Goal: Task Accomplishment & Management: Manage account settings

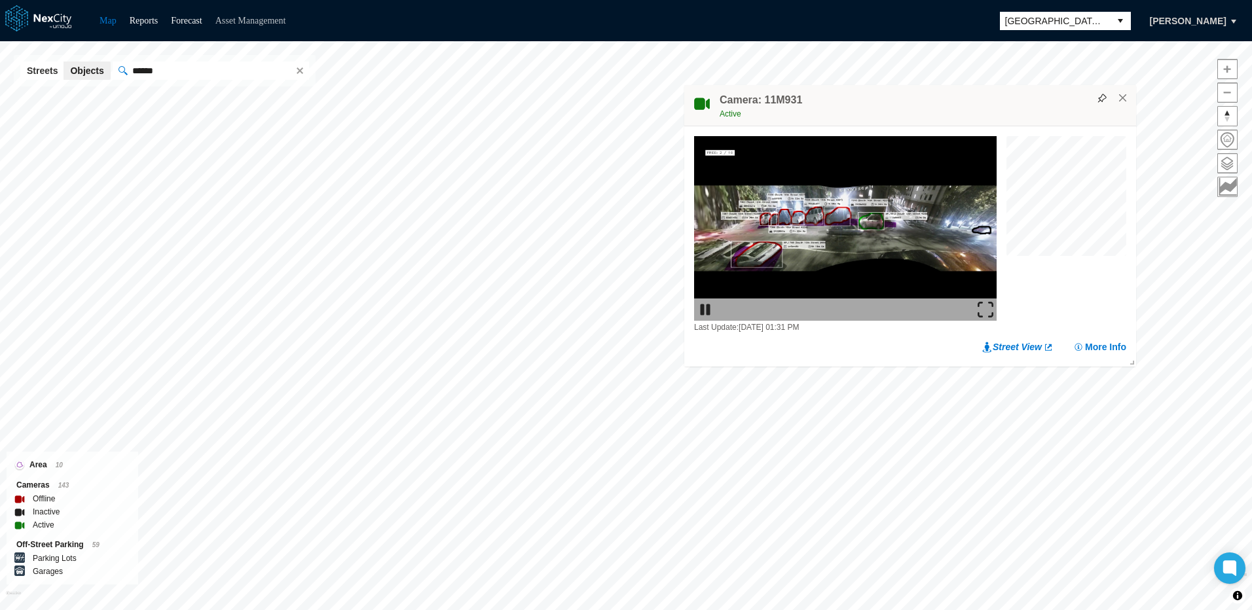
click at [262, 24] on link "Asset Management" at bounding box center [250, 21] width 71 height 10
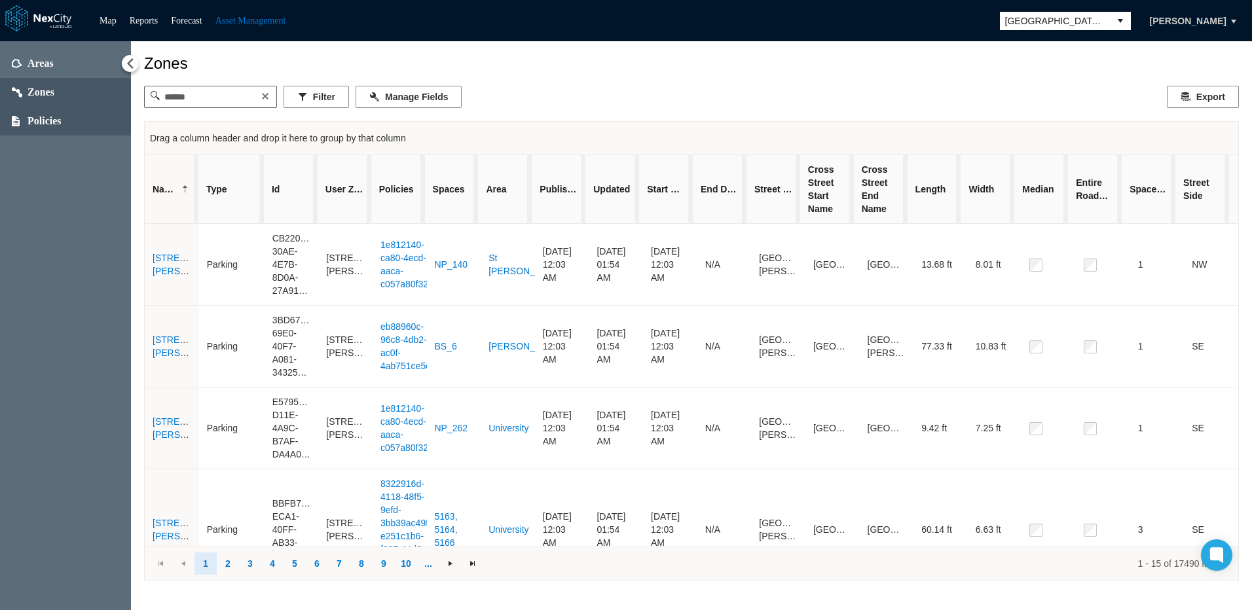
click at [48, 122] on span "Policies" at bounding box center [44, 121] width 34 height 13
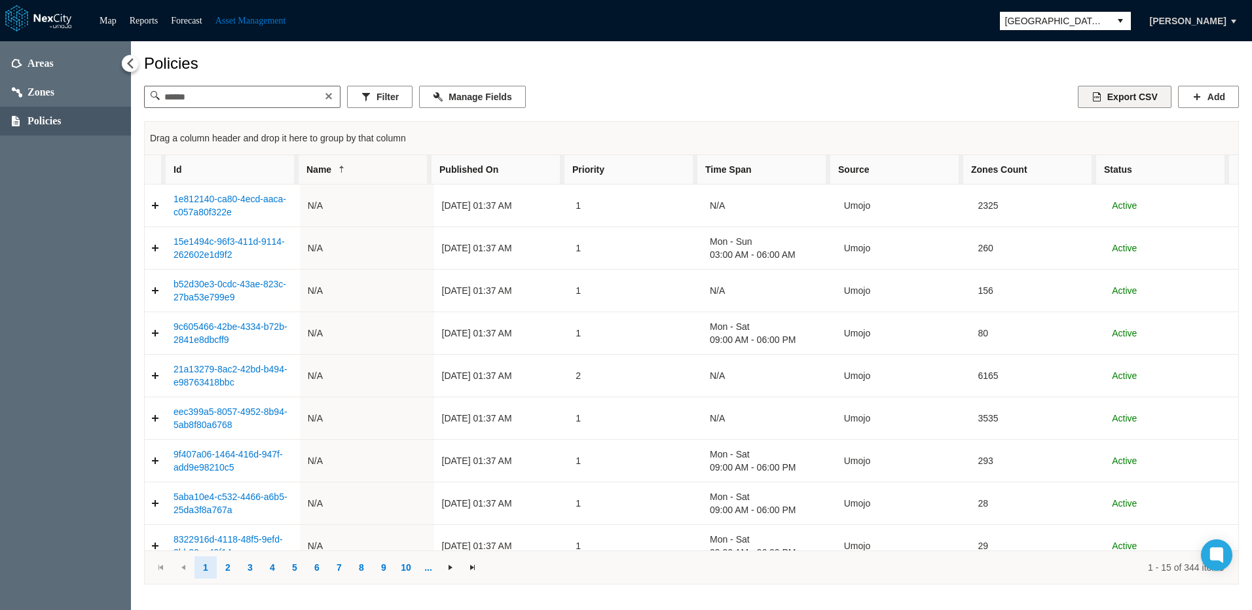
click at [1033, 99] on button "Export CSV" at bounding box center [1125, 97] width 94 height 22
click at [397, 103] on button "Filter" at bounding box center [379, 97] width 65 height 22
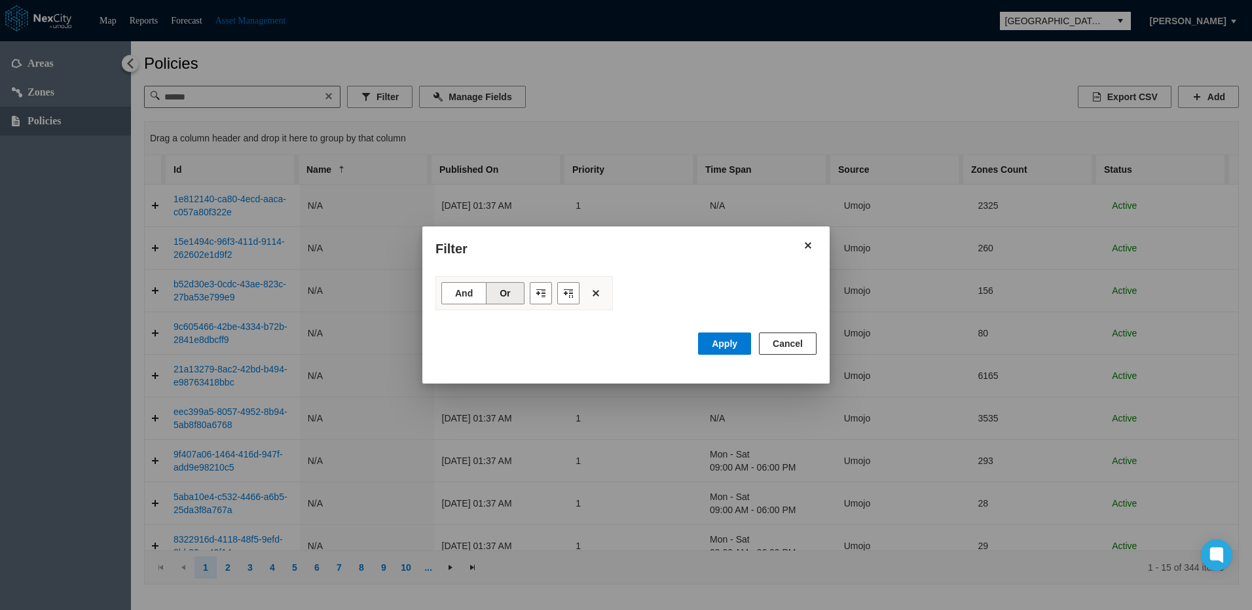
click at [785, 347] on button "Cancel" at bounding box center [788, 344] width 58 height 22
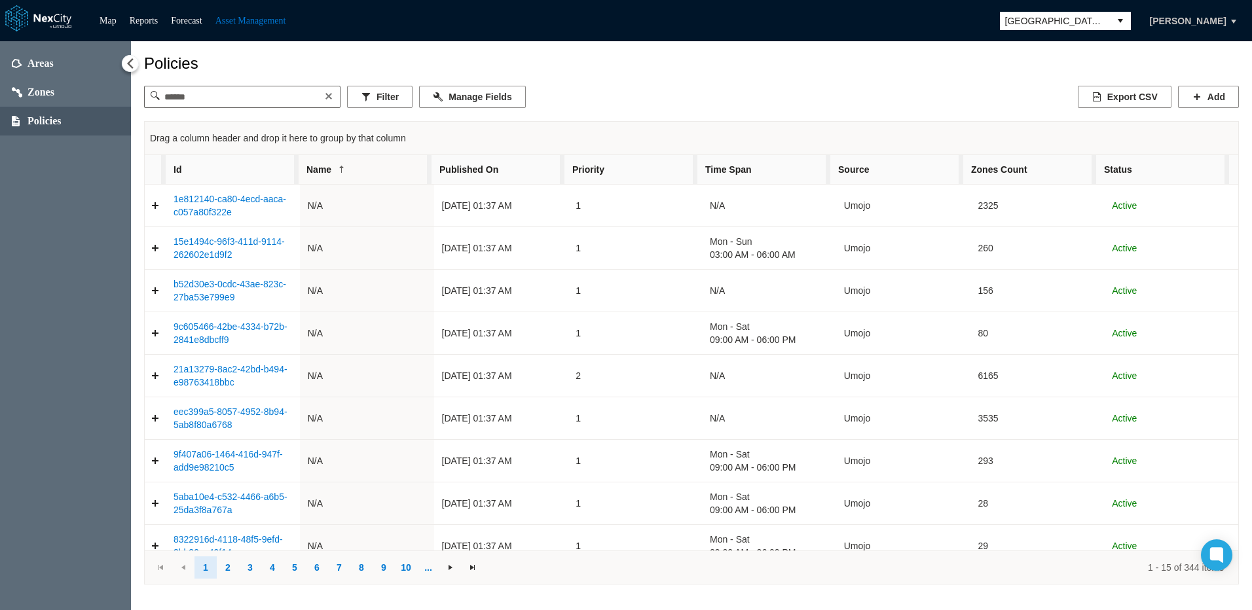
click at [1033, 23] on button "[PERSON_NAME]" at bounding box center [1188, 21] width 104 height 22
click at [927, 76] on div "Policies Filter Manage Fields Export CSV Add Drag a column header and drop it h…" at bounding box center [691, 319] width 1095 height 530
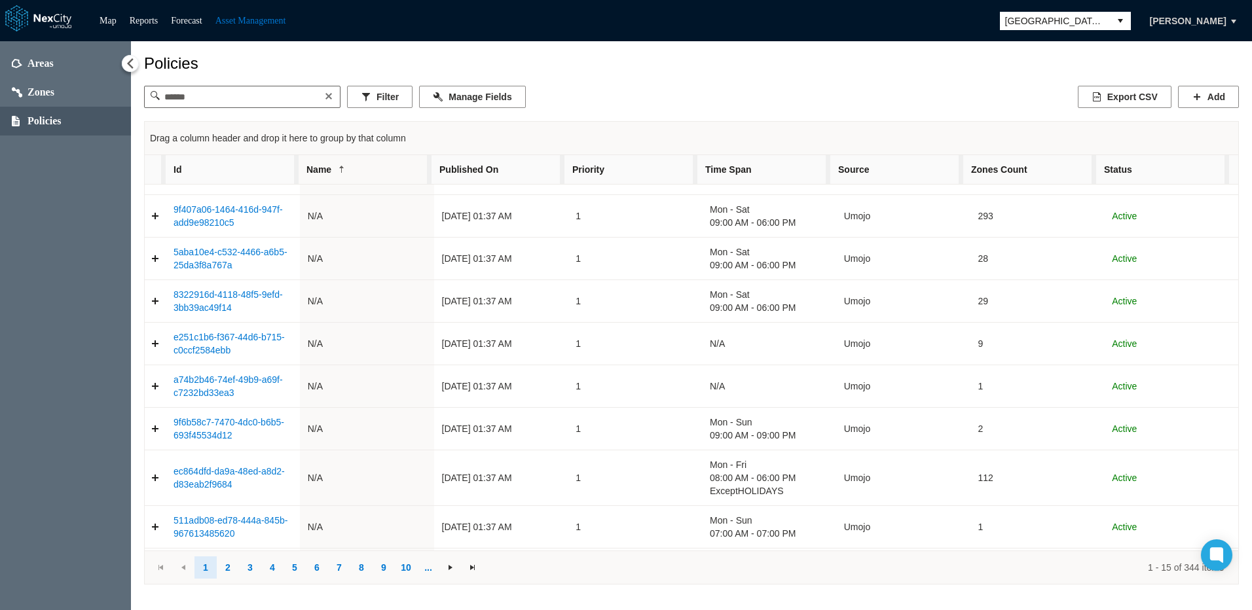
scroll to position [287, 0]
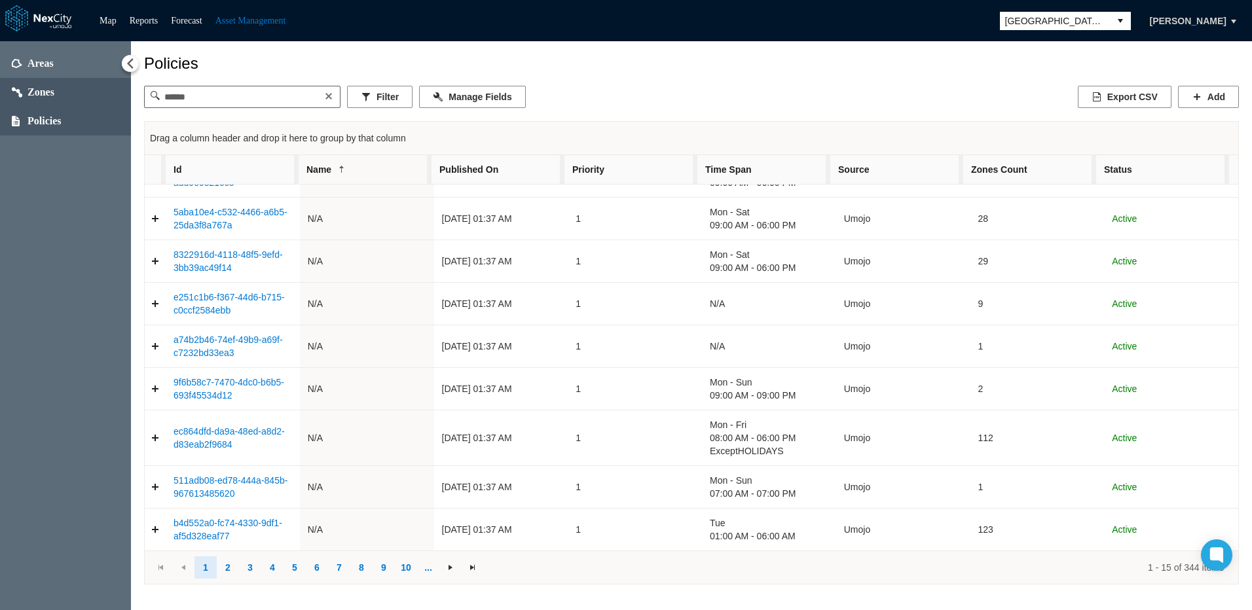
click at [38, 93] on span "Zones" at bounding box center [40, 92] width 27 height 13
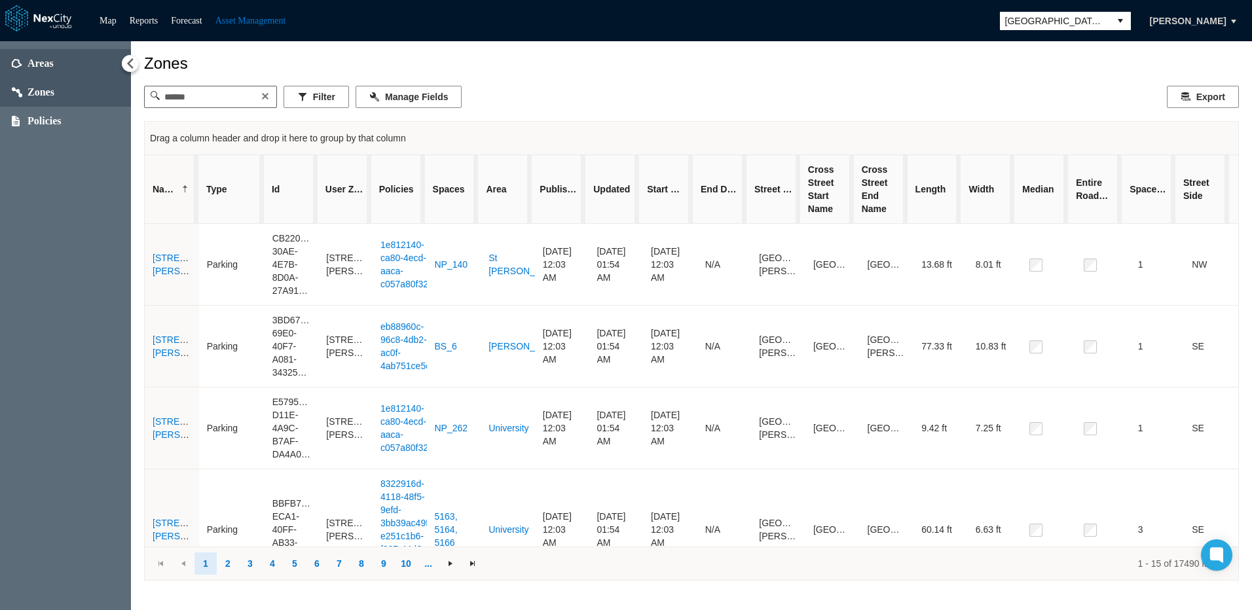
click at [38, 64] on span "Areas" at bounding box center [40, 63] width 26 height 13
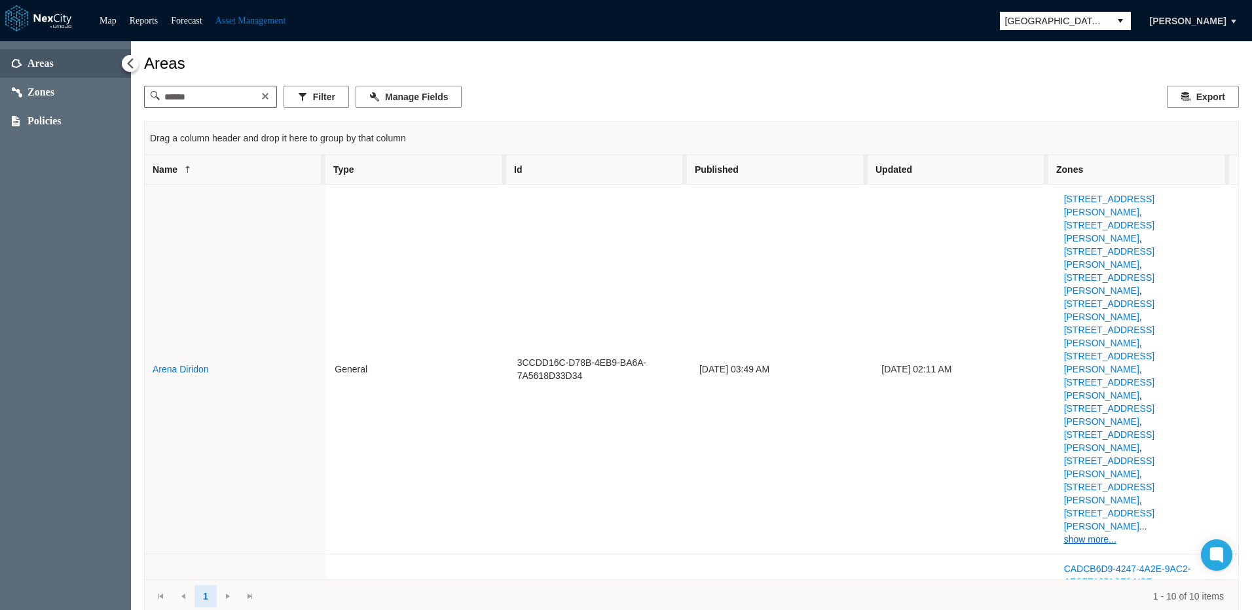
click at [39, 61] on span "Areas" at bounding box center [40, 63] width 26 height 13
click at [1033, 97] on button "Export" at bounding box center [1203, 97] width 72 height 22
click at [43, 93] on span "Zones" at bounding box center [40, 92] width 27 height 13
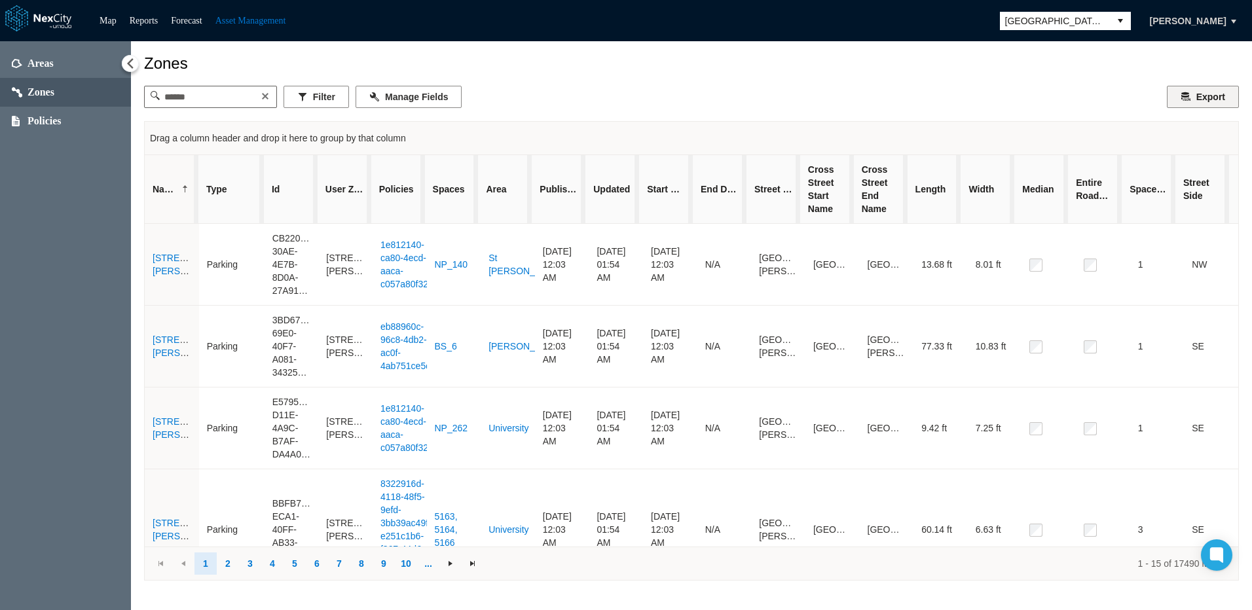
click at [1033, 98] on button "Export" at bounding box center [1203, 97] width 72 height 22
click at [43, 122] on span "Policies" at bounding box center [44, 121] width 34 height 13
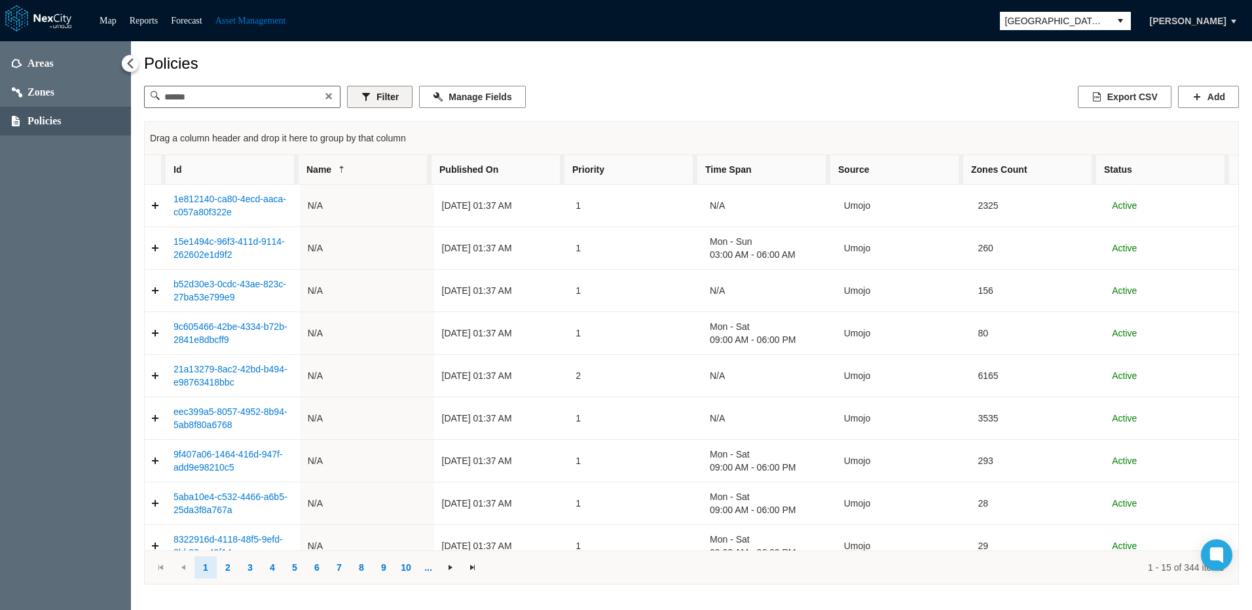
click at [388, 97] on button "Filter" at bounding box center [379, 97] width 65 height 22
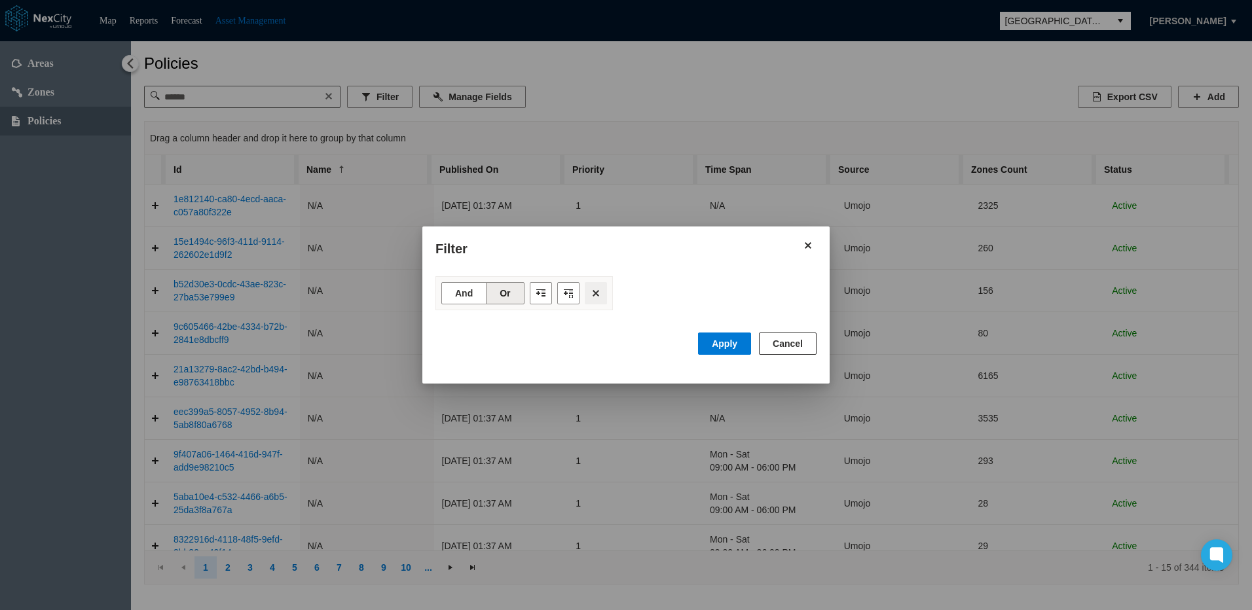
click at [594, 294] on button "Filter toolbar" at bounding box center [596, 293] width 22 height 22
click at [811, 247] on button "Close" at bounding box center [808, 245] width 22 height 22
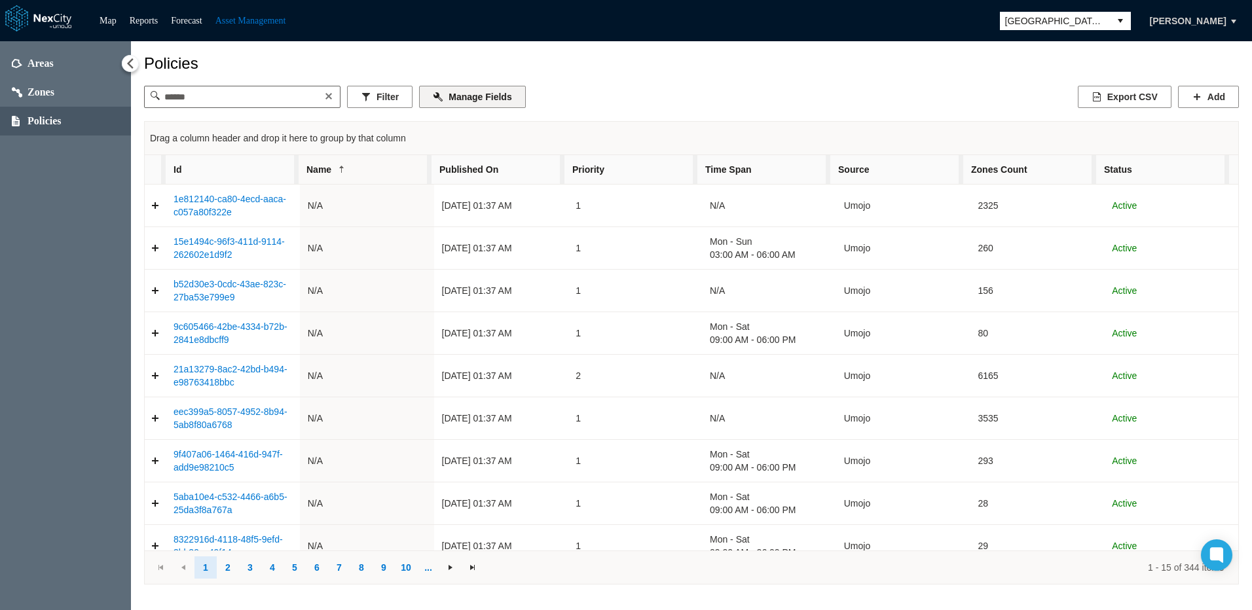
click at [481, 100] on button "Manage Fields" at bounding box center [472, 97] width 106 height 22
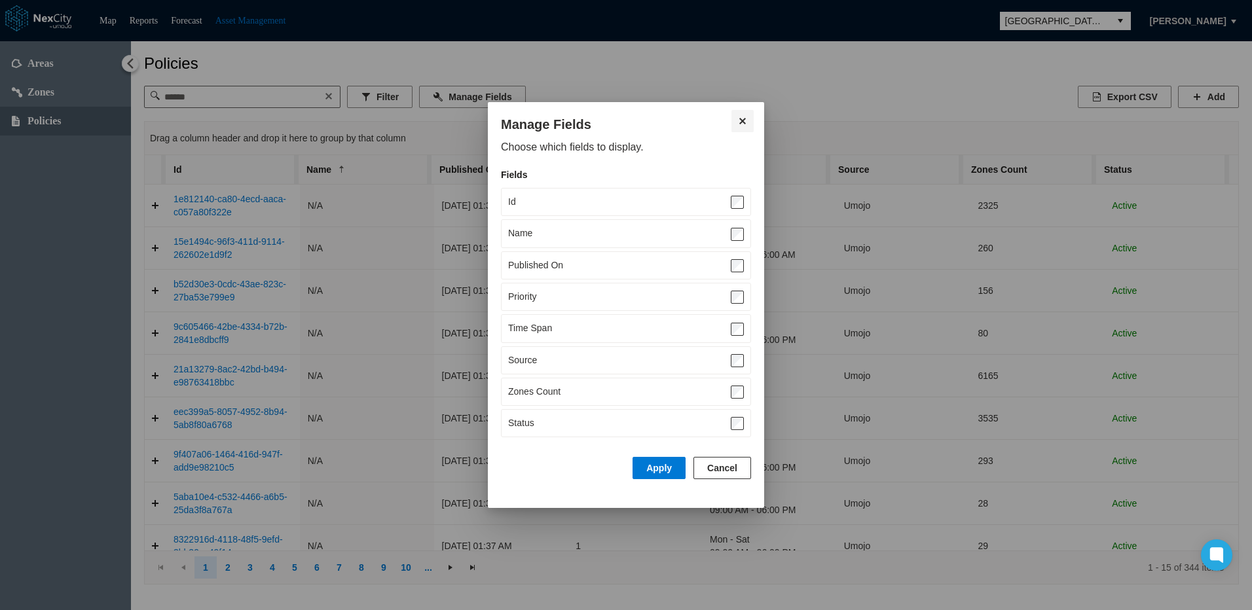
click at [742, 118] on button "Close" at bounding box center [742, 121] width 22 height 22
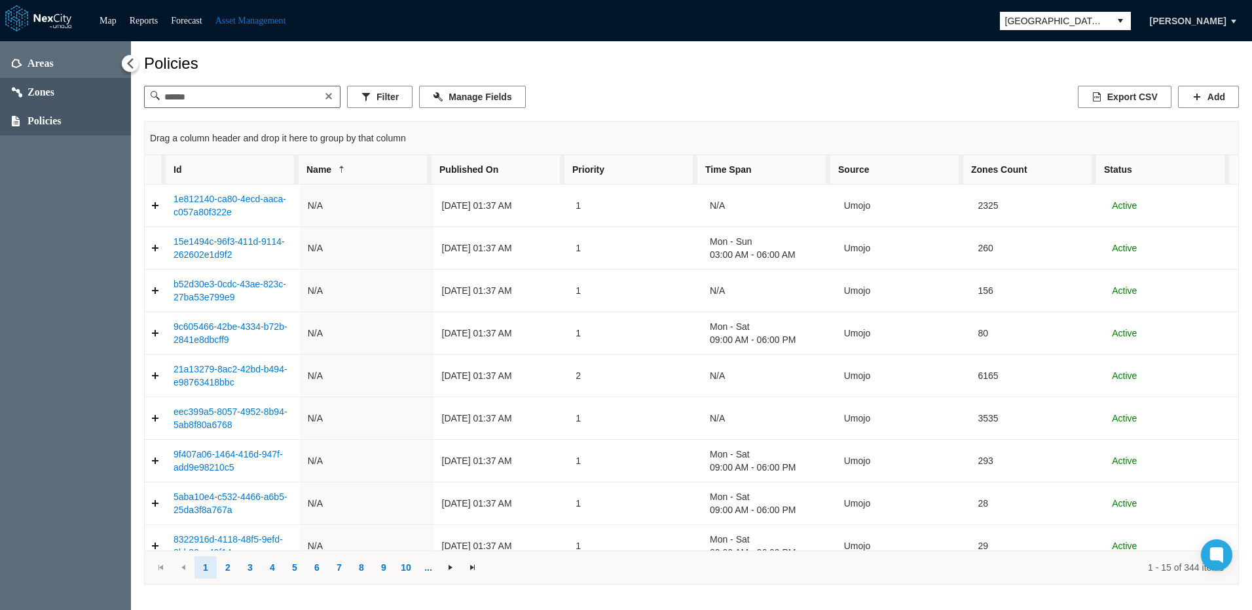
click at [39, 92] on span "Zones" at bounding box center [40, 92] width 27 height 13
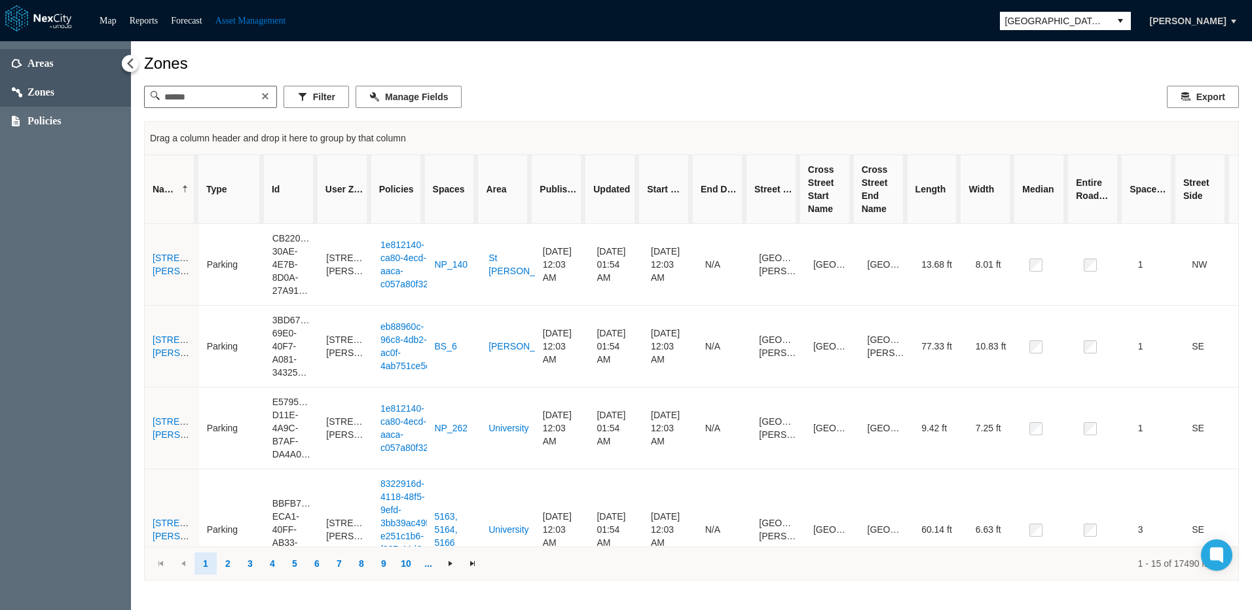
click at [42, 67] on span "Areas" at bounding box center [40, 63] width 26 height 13
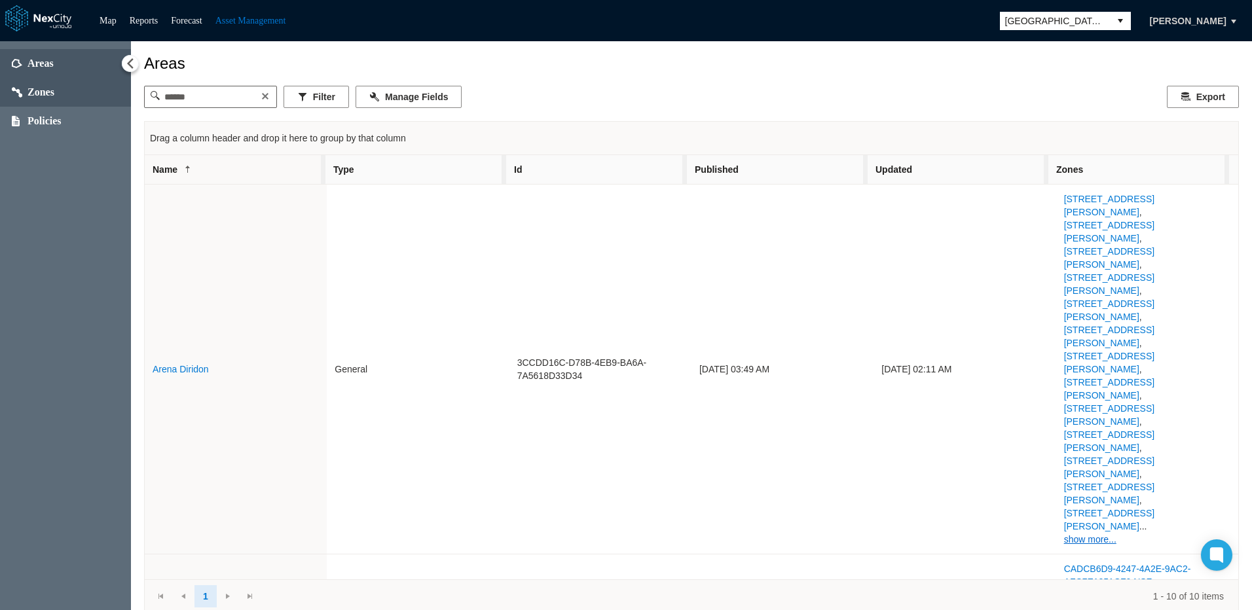
click at [42, 92] on span "Zones" at bounding box center [40, 92] width 27 height 13
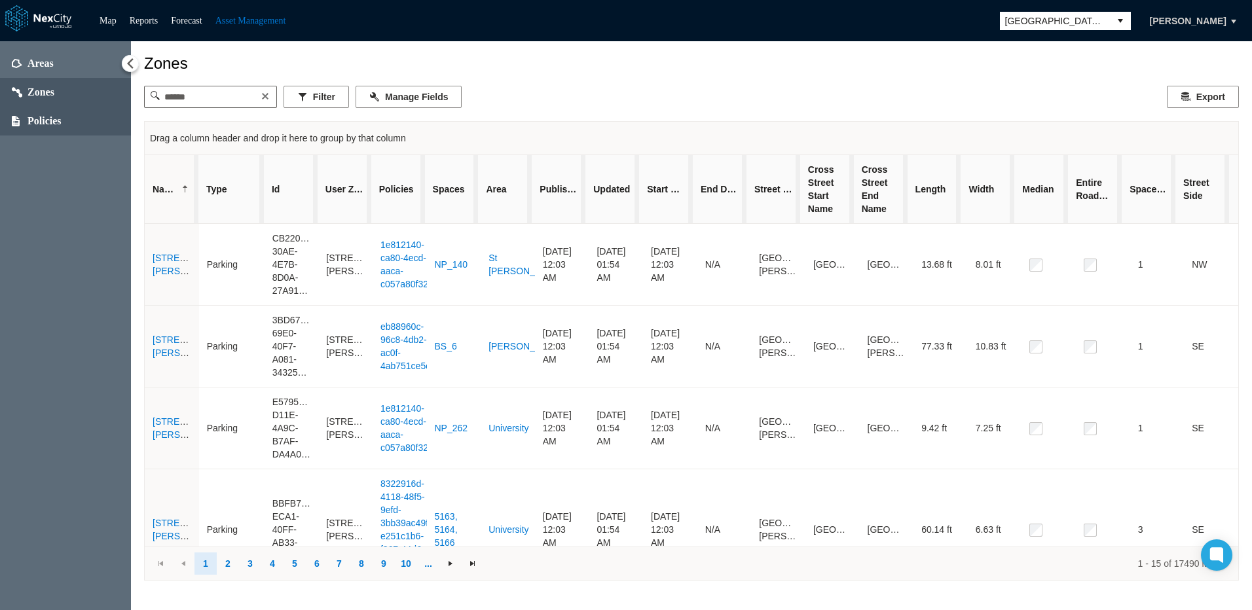
click at [42, 121] on span "Policies" at bounding box center [44, 121] width 34 height 13
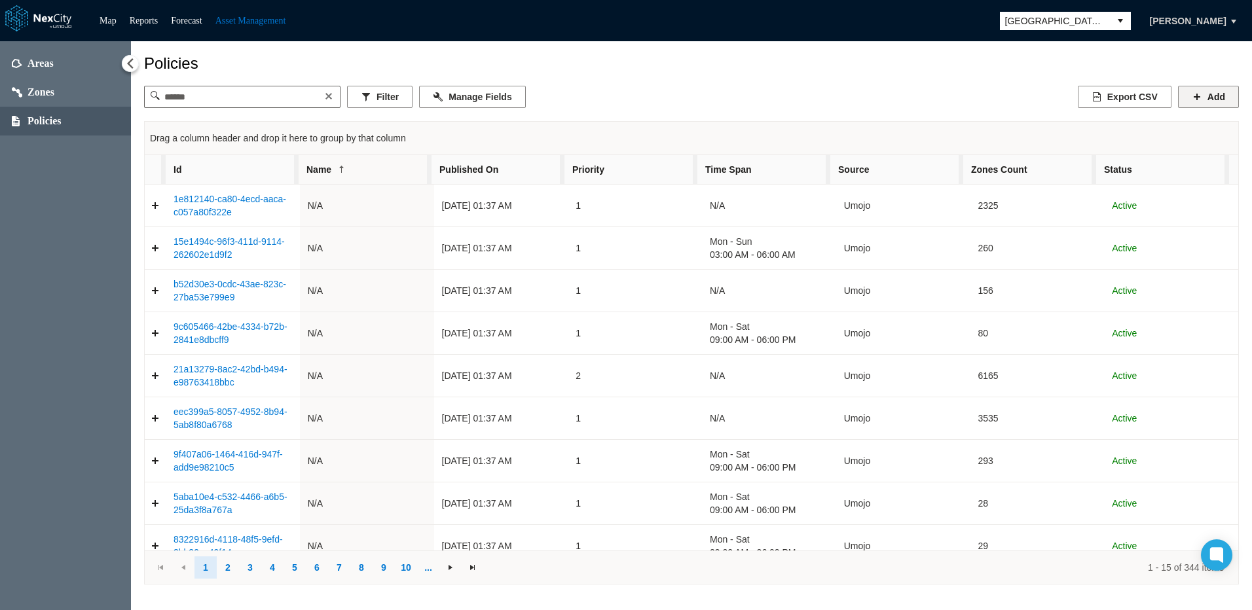
click at [1033, 98] on button "Add" at bounding box center [1208, 97] width 61 height 22
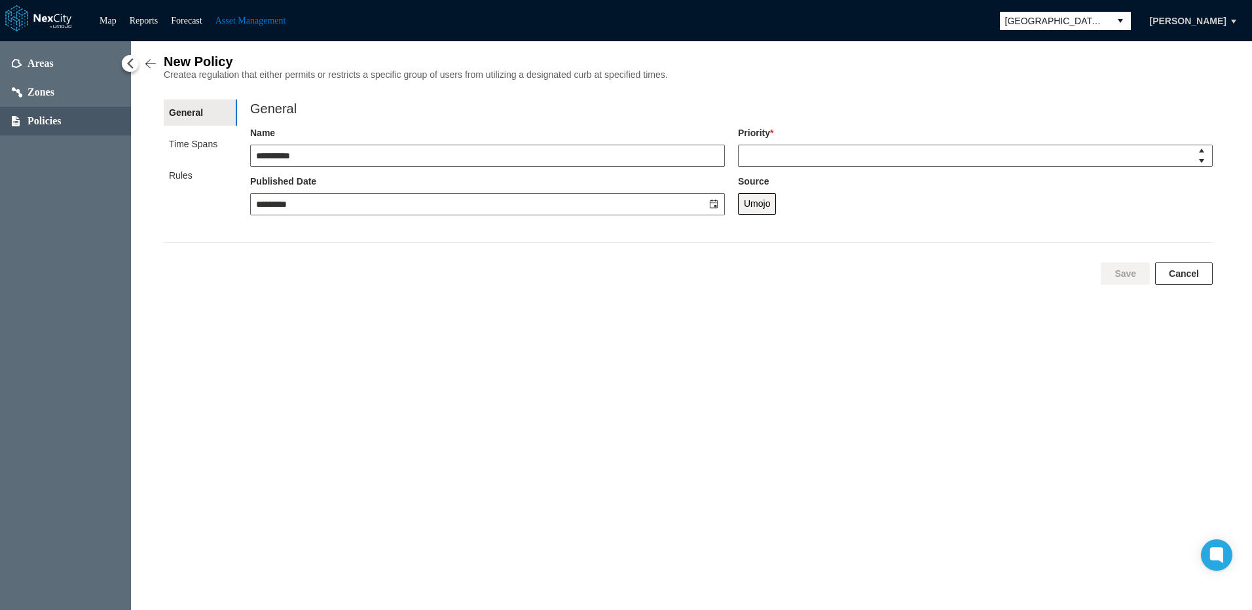
click at [1033, 276] on button "Cancel" at bounding box center [1184, 274] width 58 height 22
